Goal: Navigation & Orientation: Find specific page/section

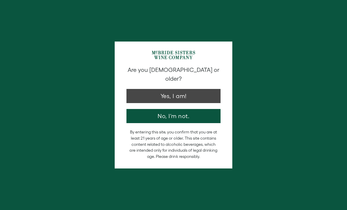
click at [198, 103] on button "Yes, I am!" at bounding box center [174, 96] width 94 height 14
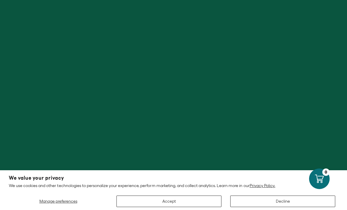
click at [167, 202] on button "Accept" at bounding box center [169, 200] width 105 height 11
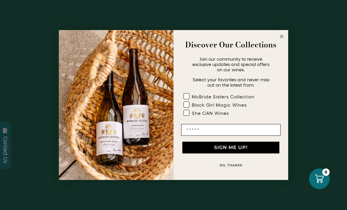
click at [282, 35] on circle "Close dialog" at bounding box center [282, 36] width 7 height 7
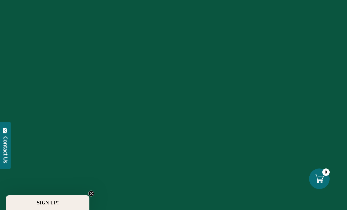
scroll to position [274, 0]
click at [328, 178] on div at bounding box center [319, 178] width 22 height 22
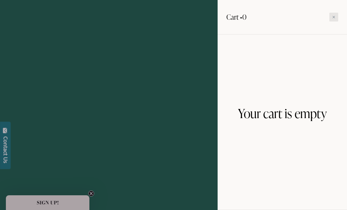
click at [332, 13] on div at bounding box center [334, 17] width 9 height 9
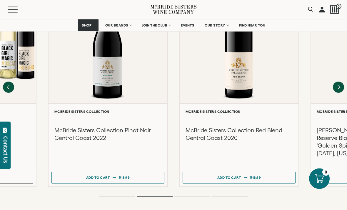
scroll to position [588, 0]
click at [8, 82] on icon "Previous" at bounding box center [8, 87] width 11 height 11
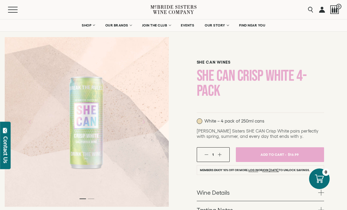
scroll to position [0, 0]
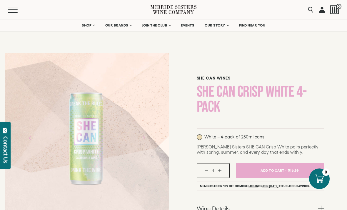
click at [116, 24] on span "OUR BRANDS" at bounding box center [116, 25] width 23 height 4
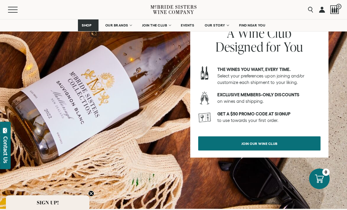
scroll to position [2075, 0]
